Goal: Check status: Check status

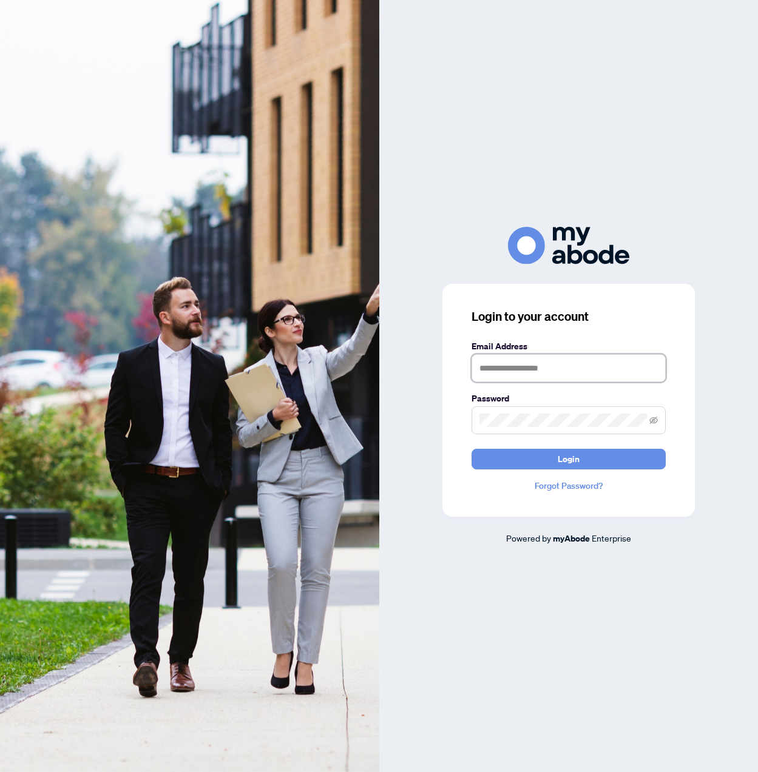
click at [485, 368] on input "text" at bounding box center [568, 368] width 194 height 28
type input "**********"
click at [478, 418] on span at bounding box center [568, 421] width 194 height 28
click at [579, 466] on span "Login" at bounding box center [569, 459] width 22 height 19
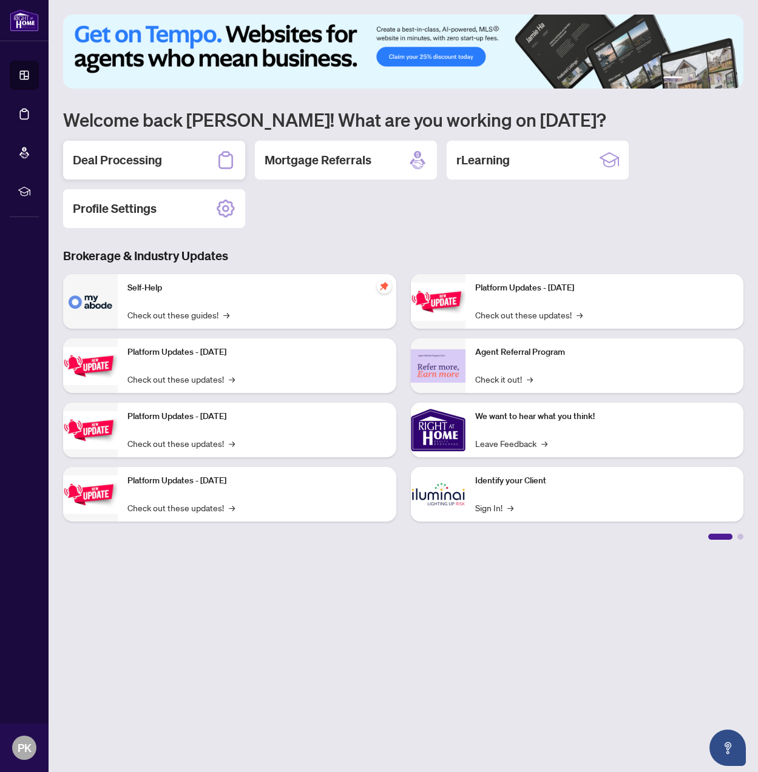
click at [133, 155] on h2 "Deal Processing" at bounding box center [117, 160] width 89 height 17
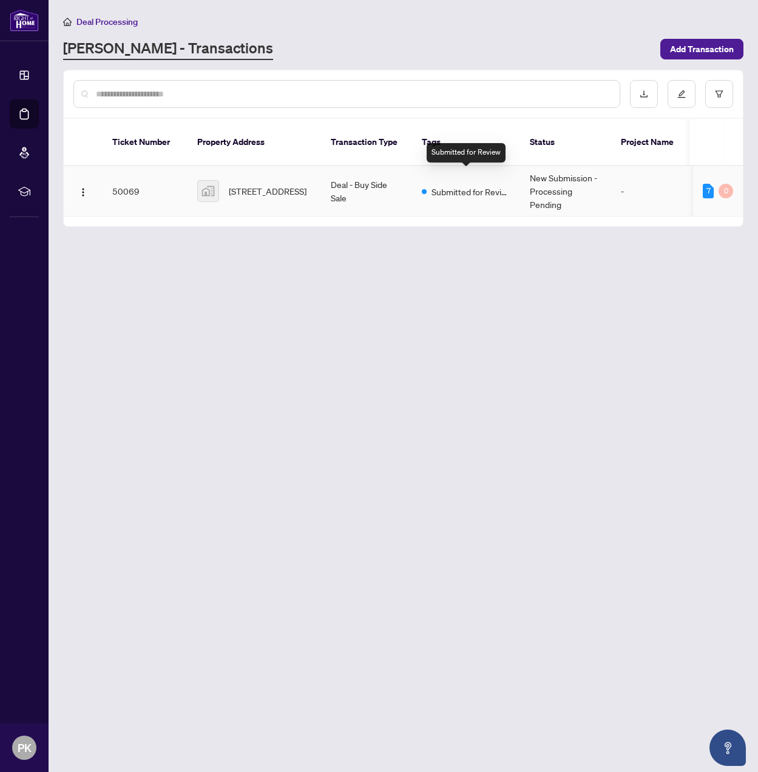
click at [442, 185] on span "Submitted for Review" at bounding box center [470, 191] width 79 height 13
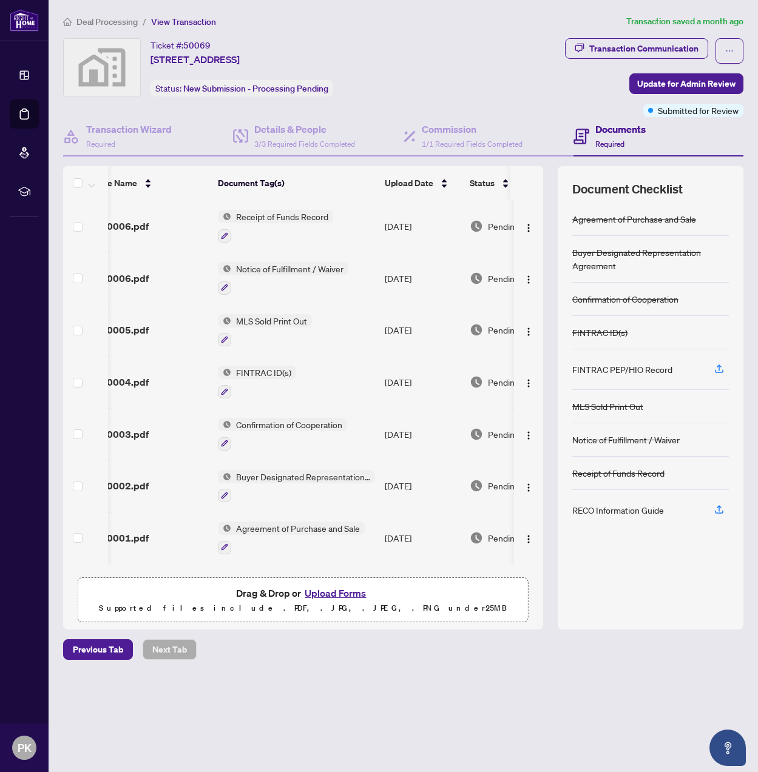
scroll to position [0, 86]
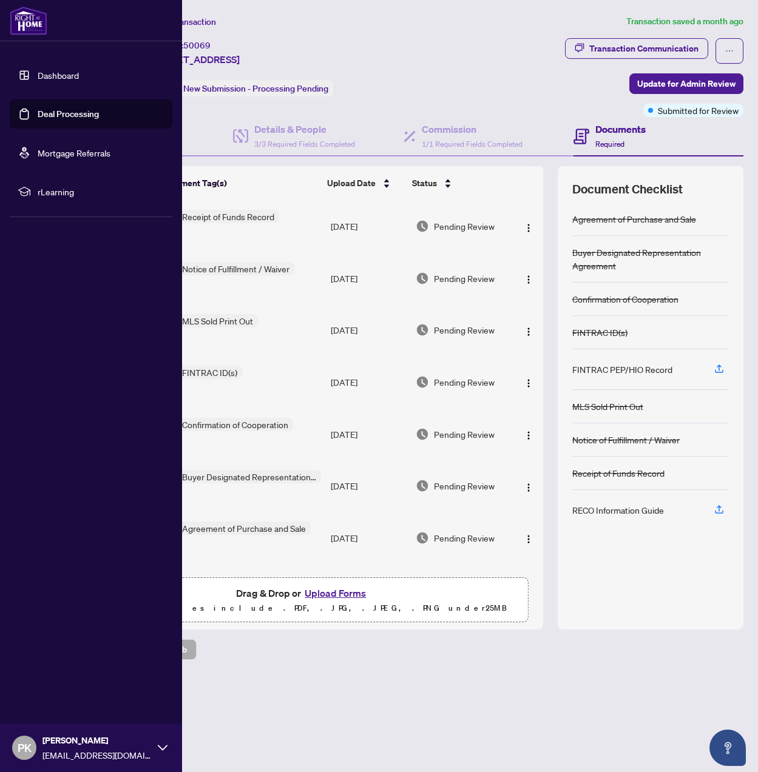
click at [161, 747] on icon at bounding box center [163, 748] width 10 height 10
click at [50, 677] on span "Logout" at bounding box center [48, 675] width 27 height 19
